Goal: Download file/media

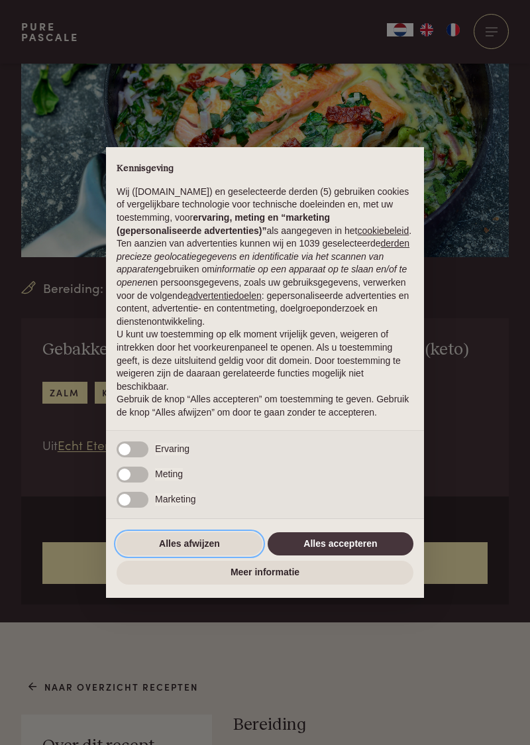
click at [202, 556] on button "Alles afwijzen" at bounding box center [190, 544] width 146 height 24
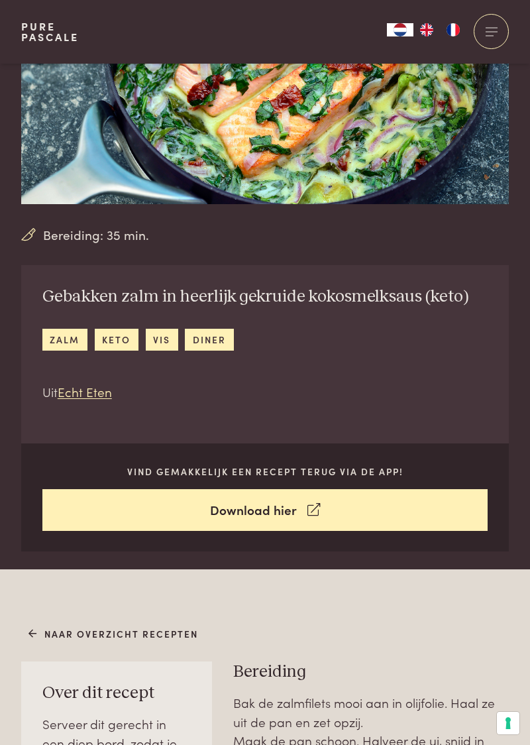
scroll to position [156, 0]
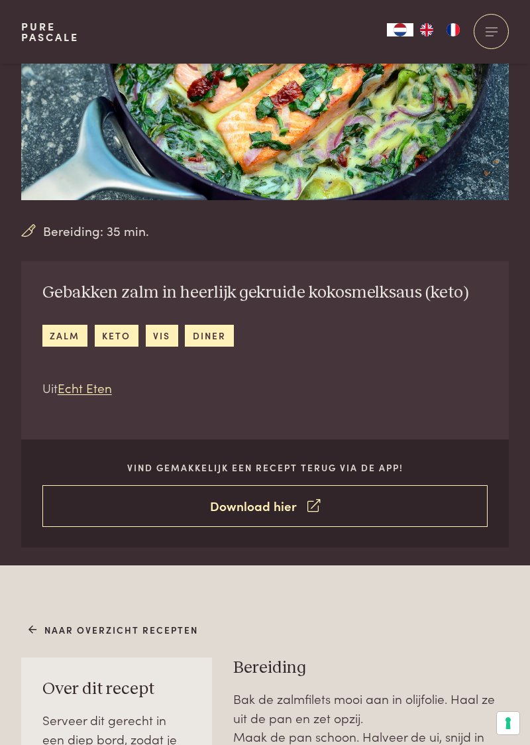
click at [291, 511] on link "Download hier" at bounding box center [265, 506] width 446 height 42
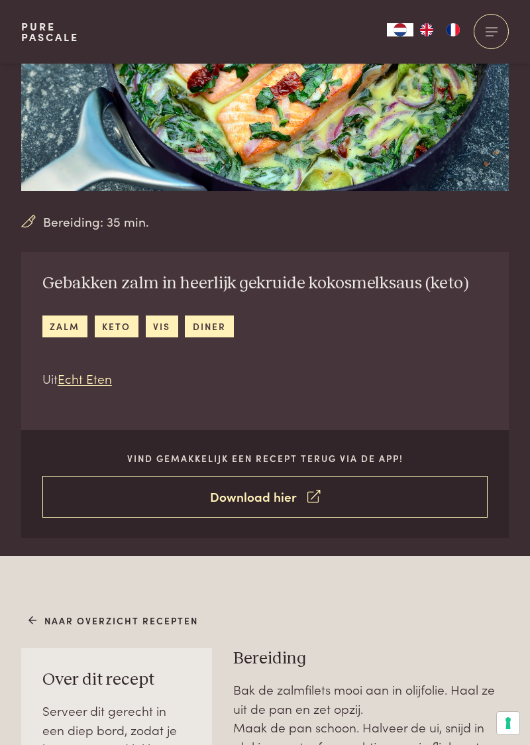
scroll to position [212, 0]
